Goal: Task Accomplishment & Management: Use online tool/utility

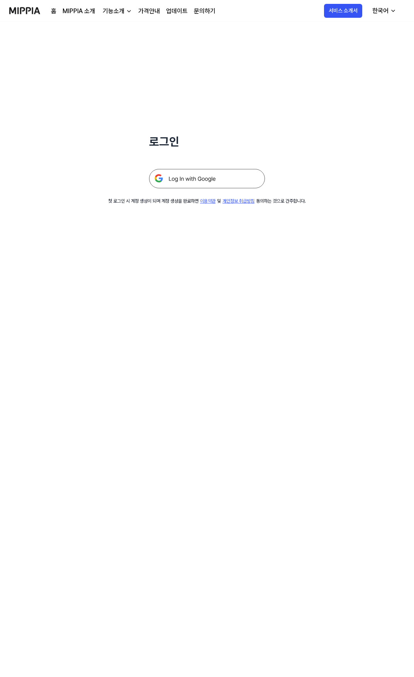
click at [189, 180] on img at bounding box center [207, 178] width 116 height 19
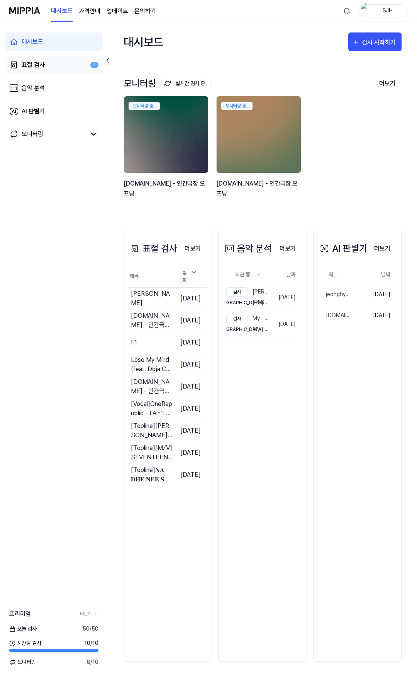
click at [36, 65] on div "표절 검사" at bounding box center [33, 64] width 23 height 9
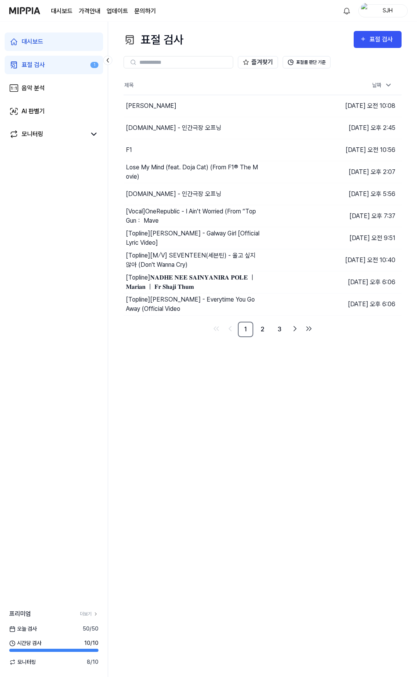
click at [209, 414] on div "표절 검사 표절 검사 표절 검사 음악 분석 AI 판별기 즐겨찾기 표절률 판단 기준 제목 날짜 [PERSON_NAME] - BAD 이동하기 [D…" at bounding box center [262, 349] width 309 height 655
click at [73, 87] on link "음악 분석" at bounding box center [54, 88] width 99 height 19
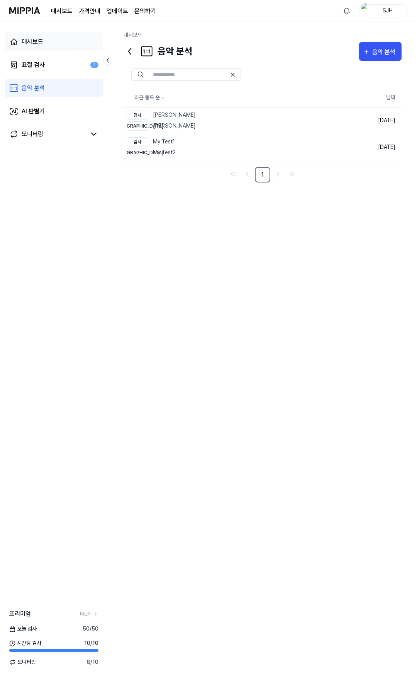
click at [57, 37] on link "대시보드" at bounding box center [54, 41] width 99 height 19
